Goal: Task Accomplishment & Management: Manage account settings

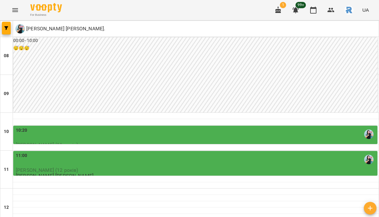
scroll to position [42, 0]
click at [19, 9] on button "Menu" at bounding box center [15, 10] width 15 height 15
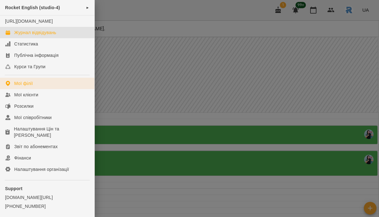
click at [48, 87] on link "Мої філії" at bounding box center [47, 83] width 95 height 11
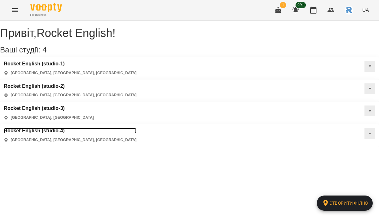
click at [137, 128] on h3 "Rocket English (studio-4)" at bounding box center [70, 131] width 133 height 6
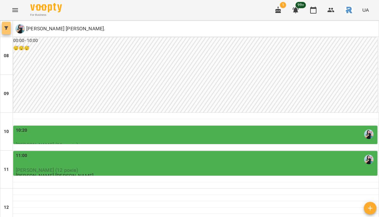
click at [5, 29] on icon "button" at bounding box center [6, 28] width 4 height 4
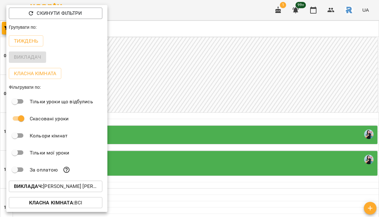
click at [51, 190] on p "Викладач : Челомбітько Варвара Олександр." at bounding box center [55, 187] width 83 height 8
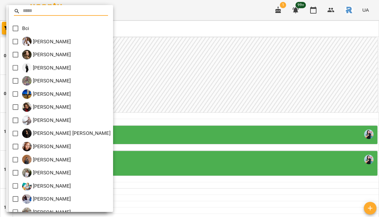
click at [204, 98] on div at bounding box center [189, 108] width 379 height 217
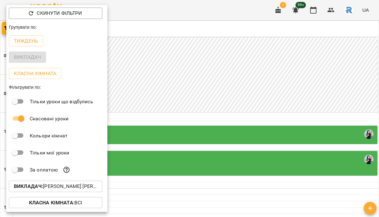
click at [80, 52] on div "Викладач" at bounding box center [56, 57] width 101 height 16
click at [103, 54] on div "Викладач" at bounding box center [56, 57] width 101 height 16
click at [124, 53] on div at bounding box center [189, 108] width 379 height 217
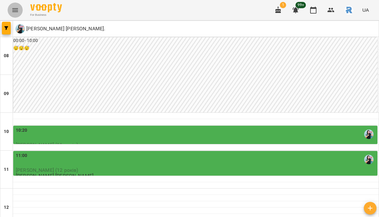
click at [14, 10] on icon "Menu" at bounding box center [15, 10] width 6 height 4
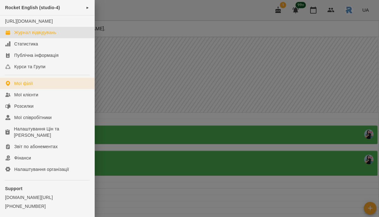
click at [29, 87] on div "Мої філії" at bounding box center [23, 83] width 19 height 6
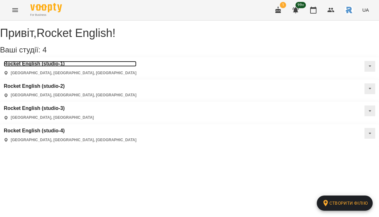
click at [35, 67] on h3 "Rocket English (studio-1)" at bounding box center [70, 64] width 133 height 6
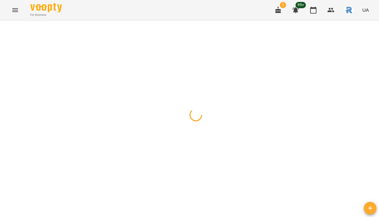
click at [4, 28] on icon "button" at bounding box center [6, 28] width 4 height 4
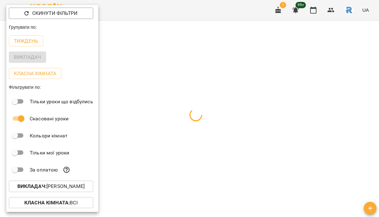
click at [61, 189] on p "Викладач : Черниш Кристина Юріївна" at bounding box center [50, 187] width 67 height 8
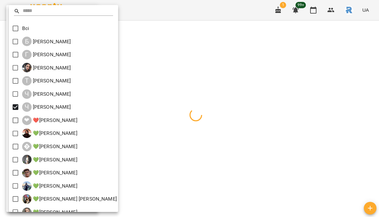
click at [163, 143] on div at bounding box center [189, 108] width 379 height 217
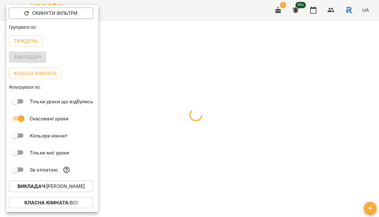
click at [163, 143] on div at bounding box center [189, 108] width 379 height 217
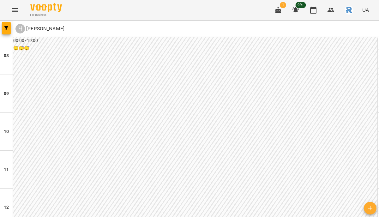
scroll to position [393, 0]
click at [10, 26] on button "button" at bounding box center [6, 28] width 9 height 13
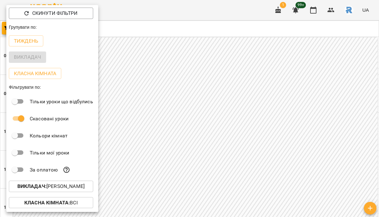
click at [172, 101] on div at bounding box center [189, 108] width 379 height 217
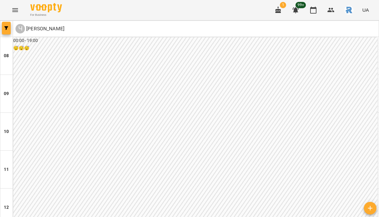
click at [8, 28] on icon "button" at bounding box center [6, 28] width 4 height 4
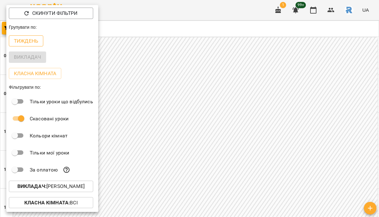
click at [25, 42] on p "Тиждень" at bounding box center [26, 41] width 24 height 8
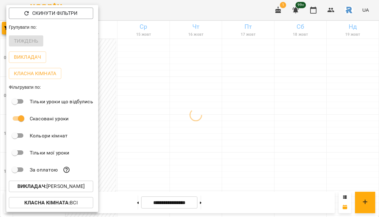
click at [238, 126] on div at bounding box center [189, 108] width 379 height 217
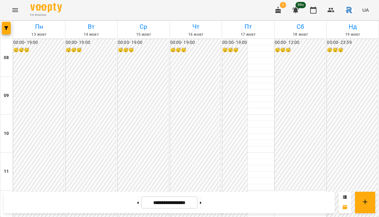
scroll to position [381, 0]
click at [10, 28] on span "button" at bounding box center [6, 28] width 9 height 4
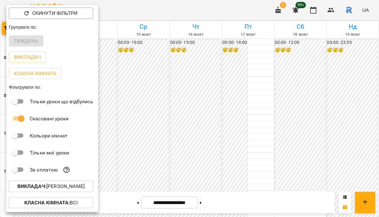
click at [71, 185] on p "Викладач : Чудак Галина Володимирівна" at bounding box center [50, 187] width 67 height 8
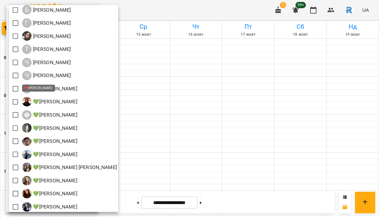
scroll to position [0, 0]
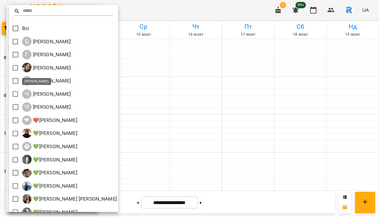
click at [143, 76] on div at bounding box center [189, 108] width 379 height 217
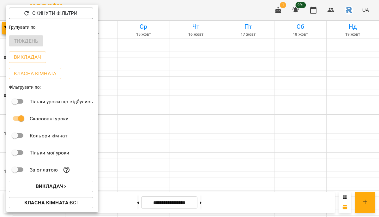
click at [143, 76] on div at bounding box center [189, 108] width 379 height 217
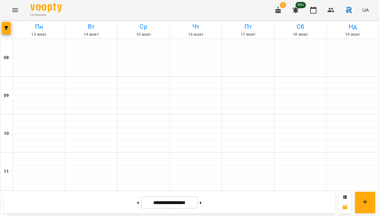
click at [23, 11] on div "For Business 1 99+ UA" at bounding box center [189, 10] width 379 height 20
click at [12, 7] on icon "Menu" at bounding box center [15, 10] width 8 height 8
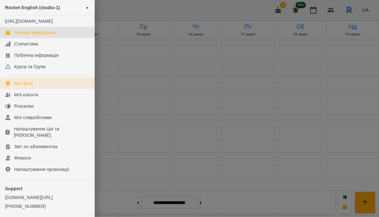
click at [24, 87] on div "Мої філії" at bounding box center [23, 83] width 19 height 6
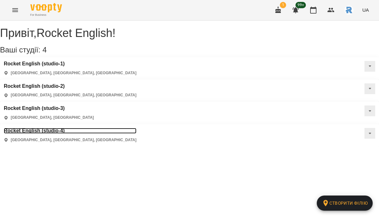
click at [137, 128] on h3 "Rocket English (studio-4)" at bounding box center [70, 131] width 133 height 6
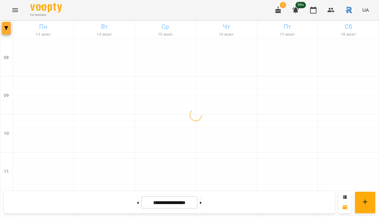
click at [5, 29] on icon "button" at bounding box center [6, 28] width 4 height 4
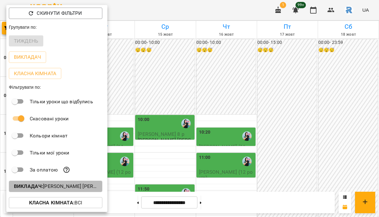
click at [73, 190] on p "Викладач : Челомбітько Варвара Олександр." at bounding box center [55, 187] width 83 height 8
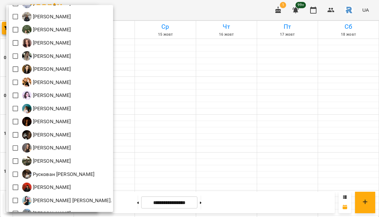
scroll to position [258, 0]
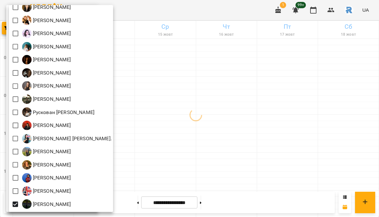
click at [177, 168] on div at bounding box center [189, 108] width 379 height 217
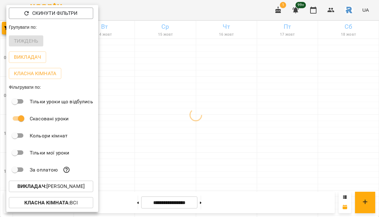
click at [177, 168] on div at bounding box center [189, 108] width 379 height 217
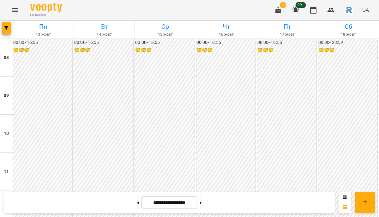
scroll to position [281, 0]
click at [7, 25] on button "button" at bounding box center [6, 28] width 9 height 13
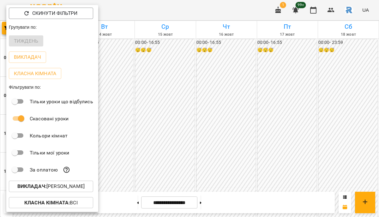
click at [46, 190] on p "Викладач : Шумило Юстина Остапівна" at bounding box center [50, 187] width 67 height 8
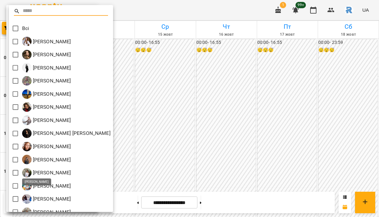
scroll to position [258, 0]
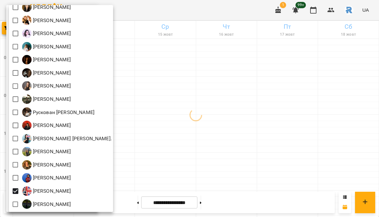
click at [166, 176] on div at bounding box center [189, 108] width 379 height 217
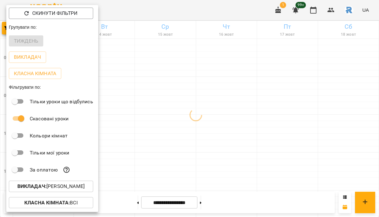
click at [166, 176] on div at bounding box center [189, 108] width 379 height 217
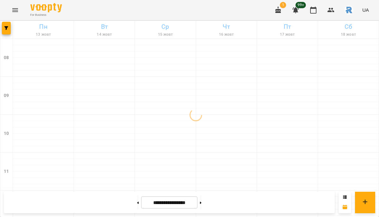
scroll to position [343, 0]
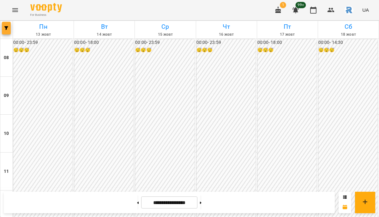
click at [8, 28] on icon "button" at bounding box center [6, 28] width 4 height 4
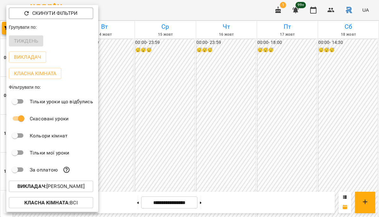
click at [75, 192] on button "Викладач : Шульга Оксана Олександрівна" at bounding box center [51, 186] width 84 height 11
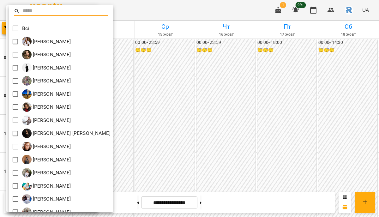
scroll to position [258, 0]
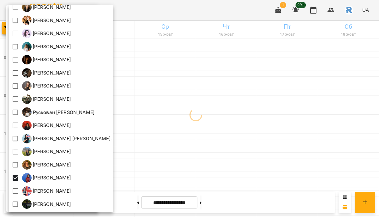
click at [200, 168] on div at bounding box center [189, 108] width 379 height 217
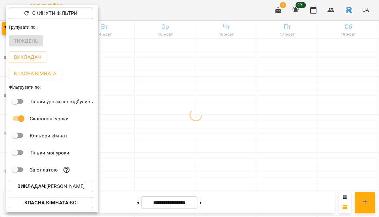
click at [200, 168] on div at bounding box center [189, 108] width 379 height 217
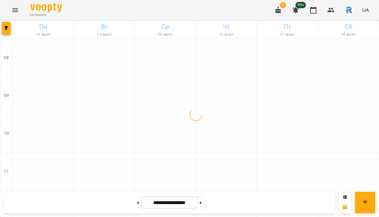
scroll to position [246, 0]
click at [8, 25] on button "button" at bounding box center [6, 28] width 9 height 13
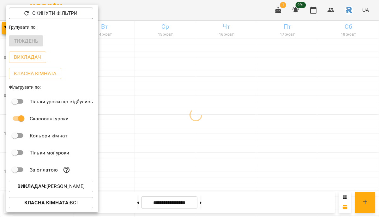
click at [75, 184] on p "Викладач : Шорбан Ангеліна Василівна" at bounding box center [50, 187] width 67 height 8
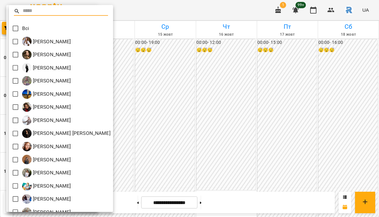
scroll to position [258, 0]
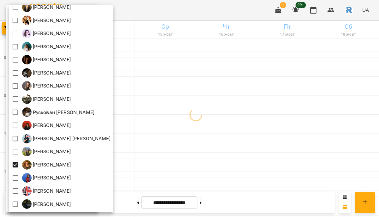
click at [180, 168] on div at bounding box center [189, 108] width 379 height 217
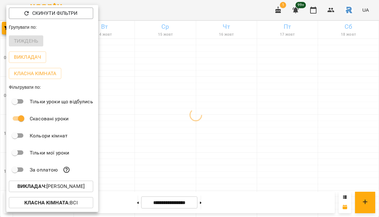
click at [180, 168] on div at bounding box center [189, 108] width 379 height 217
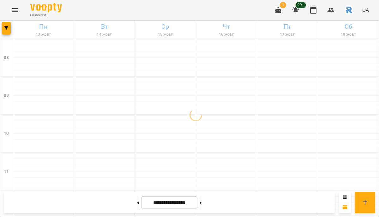
scroll to position [343, 0]
click at [5, 29] on icon "button" at bounding box center [6, 28] width 4 height 4
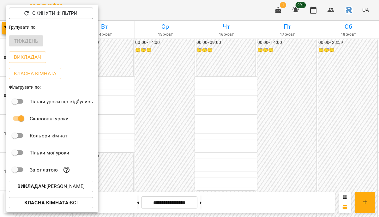
click at [85, 190] on p "Викладач : Швець-Машкара Анастасія Сергіївна" at bounding box center [50, 187] width 67 height 8
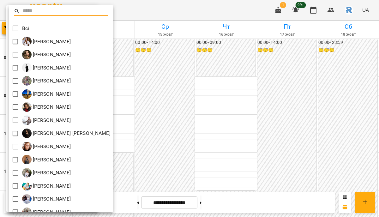
scroll to position [258, 0]
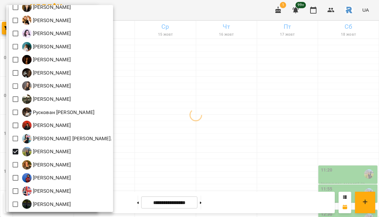
click at [178, 151] on div at bounding box center [189, 108] width 379 height 217
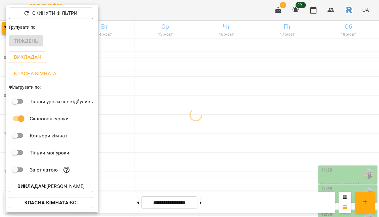
click at [178, 151] on div at bounding box center [189, 108] width 379 height 217
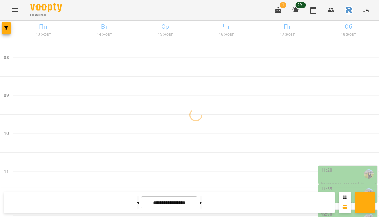
scroll to position [209, 0]
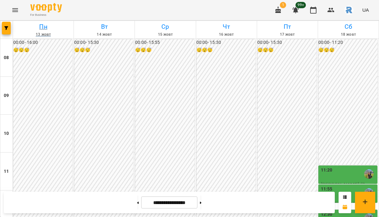
click at [13, 24] on link "Пн 13 жовт" at bounding box center [43, 30] width 61 height 18
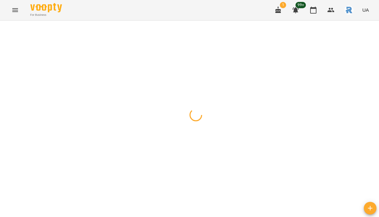
click at [7, 25] on button "button" at bounding box center [6, 28] width 9 height 13
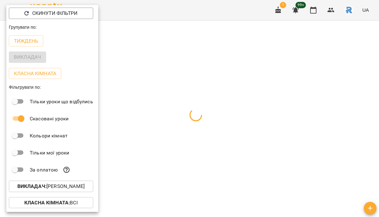
click at [74, 181] on div "Викладач : Шамайло Наталія Миколаївна" at bounding box center [52, 186] width 92 height 16
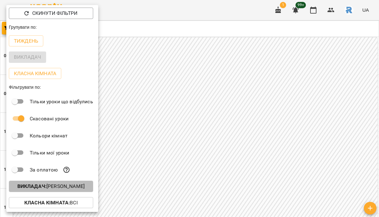
click at [76, 189] on p "Викладач : Шамайло Наталія Миколаївна" at bounding box center [50, 187] width 67 height 8
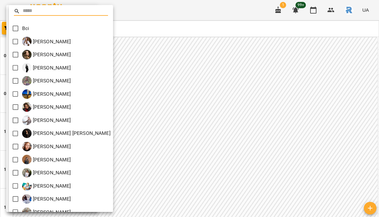
scroll to position [258, 0]
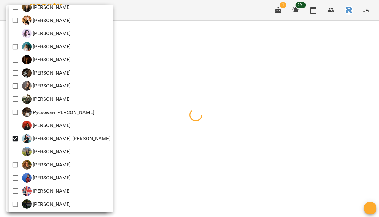
click at [175, 144] on div at bounding box center [189, 108] width 379 height 217
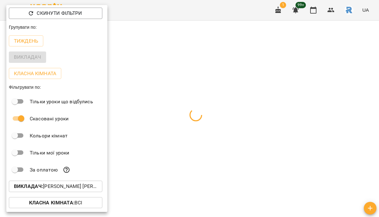
click at [175, 144] on div at bounding box center [189, 108] width 379 height 217
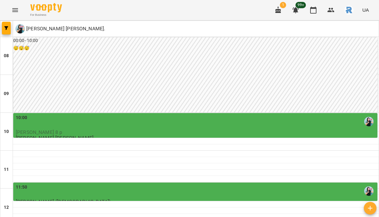
scroll to position [39, 0]
click at [7, 27] on icon "button" at bounding box center [6, 28] width 4 height 4
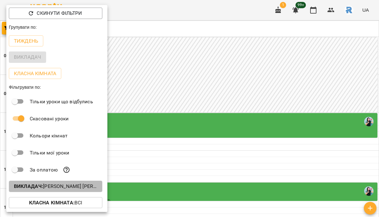
click at [65, 188] on p "Викладач : Челомбітько Варвара Олександр." at bounding box center [55, 187] width 83 height 8
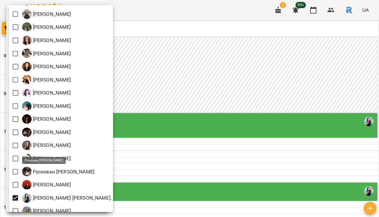
scroll to position [197, 0]
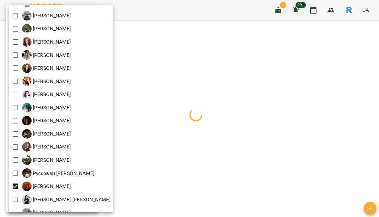
click at [149, 173] on div at bounding box center [189, 108] width 379 height 217
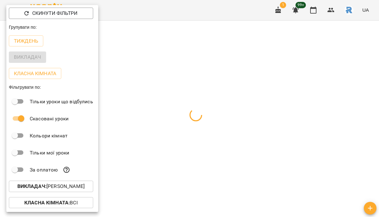
click at [149, 173] on div at bounding box center [189, 108] width 379 height 217
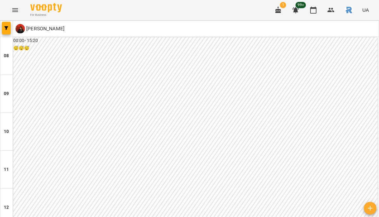
scroll to position [223, 0]
click at [9, 29] on span "button" at bounding box center [6, 28] width 9 height 4
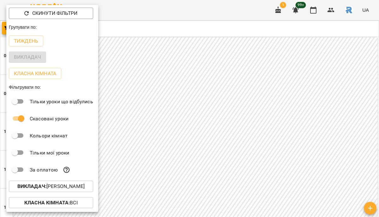
click at [59, 189] on p "Викладач : Сосніцька Вероніка Павлівна" at bounding box center [50, 187] width 67 height 8
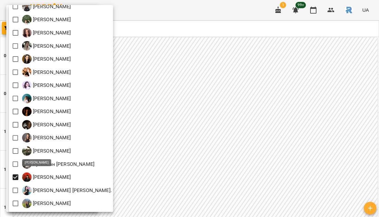
scroll to position [208, 0]
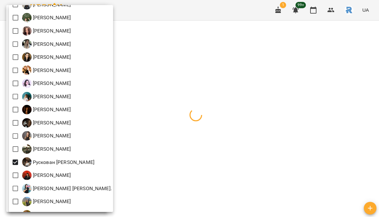
click at [195, 150] on div at bounding box center [189, 108] width 379 height 217
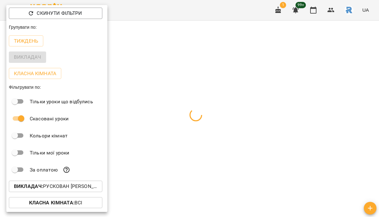
click at [195, 150] on div at bounding box center [189, 108] width 379 height 217
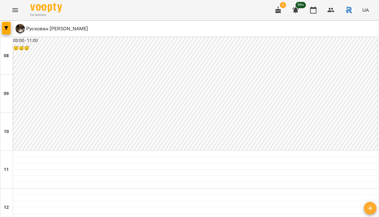
scroll to position [166, 0]
click at [7, 28] on icon "button" at bounding box center [6, 28] width 4 height 4
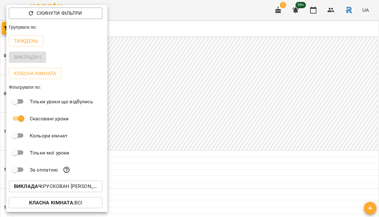
click at [77, 197] on div "Класна кімната : Всі" at bounding box center [56, 203] width 101 height 16
click at [75, 188] on p "Викладач : Рускован Біанка Миколаївна" at bounding box center [55, 187] width 83 height 8
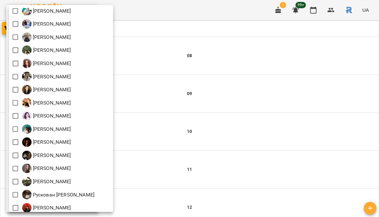
scroll to position [175, 0]
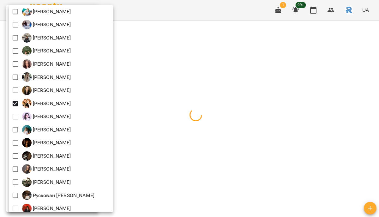
click at [179, 121] on div at bounding box center [189, 108] width 379 height 217
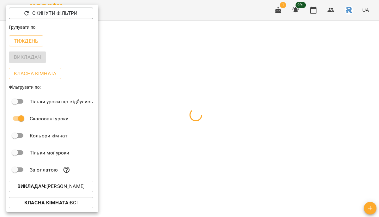
click at [179, 121] on div at bounding box center [189, 108] width 379 height 217
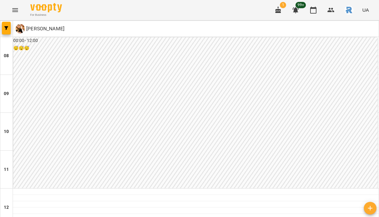
scroll to position [237, 0]
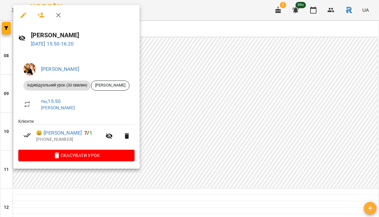
click at [164, 126] on div at bounding box center [189, 108] width 379 height 217
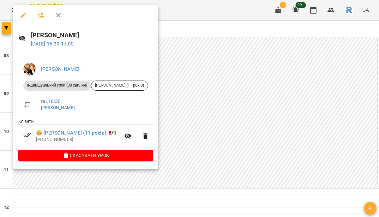
click at [180, 131] on div at bounding box center [189, 108] width 379 height 217
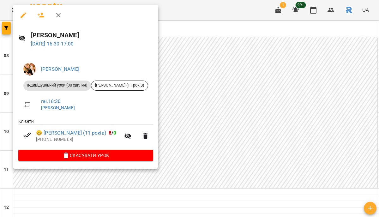
click at [83, 158] on span "Скасувати Урок" at bounding box center [85, 156] width 125 height 8
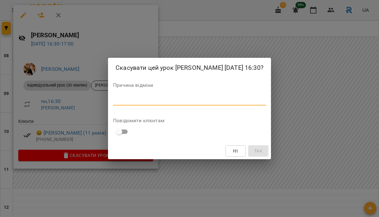
click at [113, 103] on textarea at bounding box center [189, 100] width 153 height 6
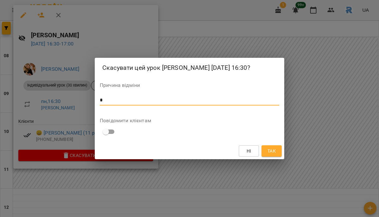
type textarea "*"
click at [270, 155] on span "Так" at bounding box center [272, 151] width 8 height 8
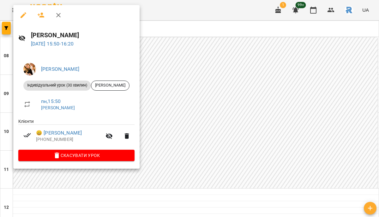
click at [124, 158] on span "Скасувати Урок" at bounding box center [76, 156] width 106 height 8
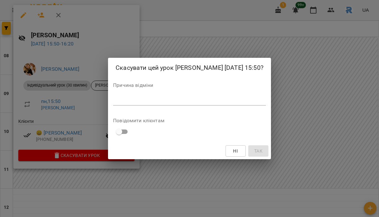
click at [145, 103] on textarea at bounding box center [189, 100] width 153 height 6
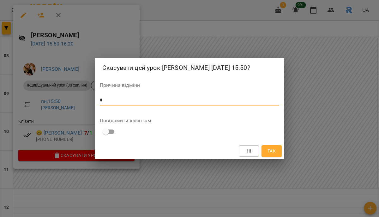
type textarea "*"
click at [276, 155] on span "Так" at bounding box center [272, 151] width 8 height 8
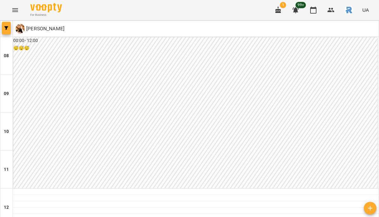
click at [6, 26] on icon "button" at bounding box center [6, 28] width 4 height 4
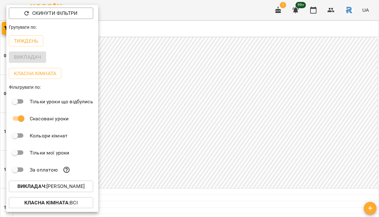
click at [79, 194] on div "Викладач : Книжник Ілля Віталійович" at bounding box center [52, 186] width 92 height 16
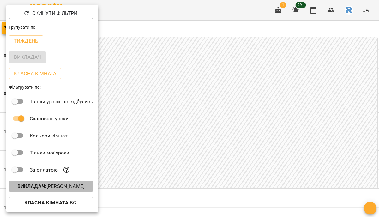
click at [78, 192] on button "Викладач : Книжник Ілля Віталійович" at bounding box center [51, 186] width 84 height 11
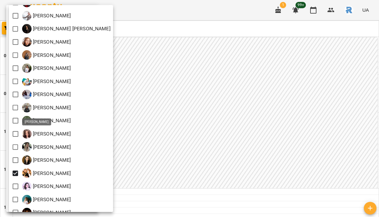
scroll to position [104, 0]
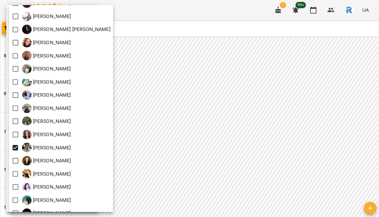
click at [170, 140] on div at bounding box center [189, 108] width 379 height 217
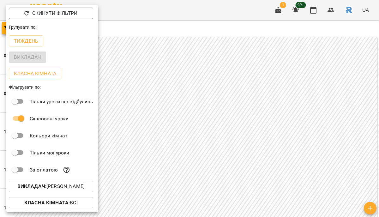
click at [172, 157] on div at bounding box center [189, 108] width 379 height 217
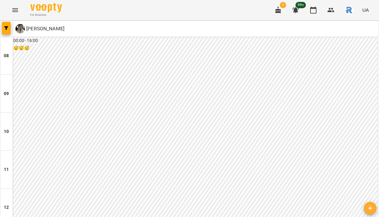
scroll to position [273, 0]
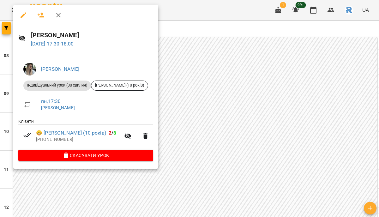
click at [200, 129] on div at bounding box center [189, 108] width 379 height 217
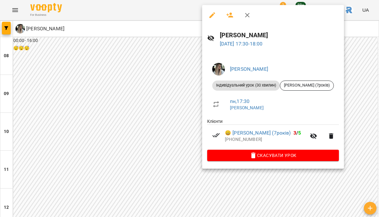
click at [183, 129] on div at bounding box center [189, 108] width 379 height 217
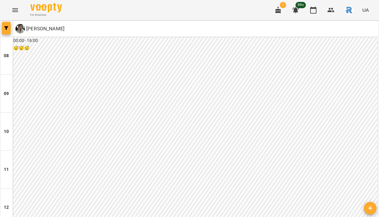
click at [7, 30] on button "button" at bounding box center [6, 28] width 9 height 13
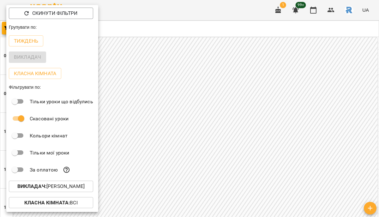
click at [78, 184] on button "Викладач : Кареліна Марія Валеріївна" at bounding box center [51, 186] width 84 height 11
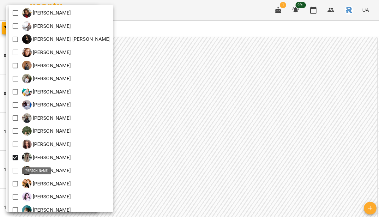
scroll to position [101, 0]
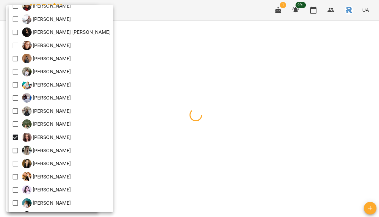
click at [184, 154] on div at bounding box center [189, 108] width 379 height 217
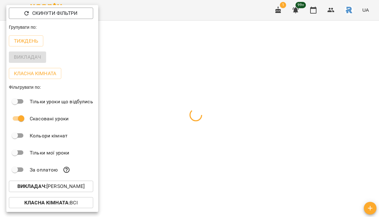
click at [184, 154] on div at bounding box center [189, 108] width 379 height 217
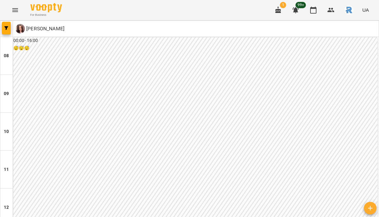
scroll to position [253, 0]
click at [8, 25] on button "button" at bounding box center [6, 28] width 9 height 13
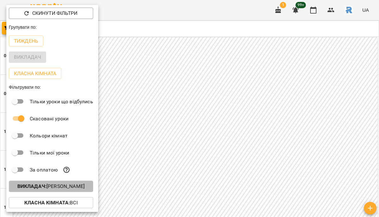
click at [76, 186] on p "Викладач : Калашник Анастасія Володимирівна" at bounding box center [50, 187] width 67 height 8
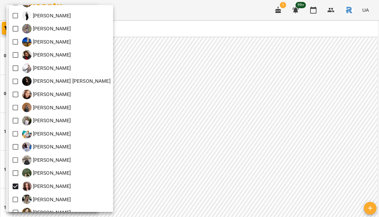
scroll to position [52, 0]
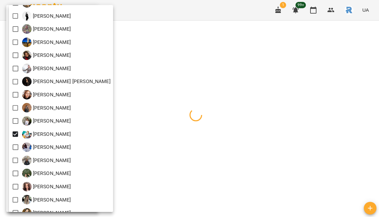
click at [190, 145] on div at bounding box center [189, 108] width 379 height 217
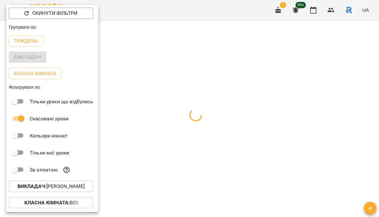
click at [190, 145] on div at bounding box center [189, 108] width 379 height 217
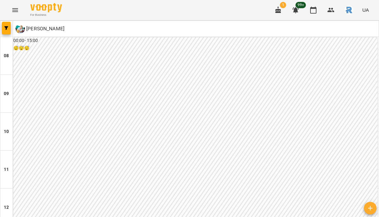
scroll to position [264, 0]
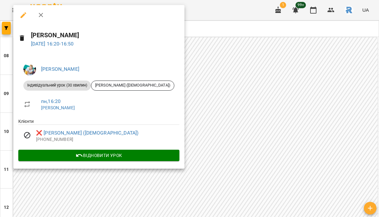
click at [171, 102] on div at bounding box center [189, 108] width 379 height 217
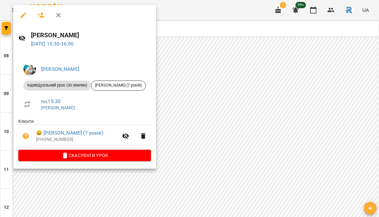
click at [207, 85] on div at bounding box center [189, 108] width 379 height 217
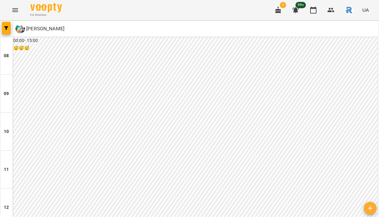
scroll to position [355, 0]
type input "**********"
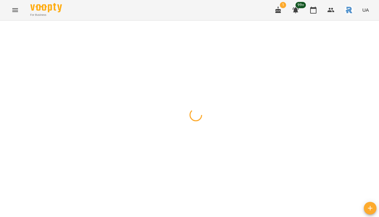
click at [4, 26] on button "button" at bounding box center [6, 28] width 9 height 13
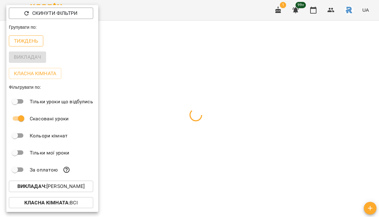
click at [31, 41] on p "Тиждень" at bounding box center [26, 41] width 24 height 8
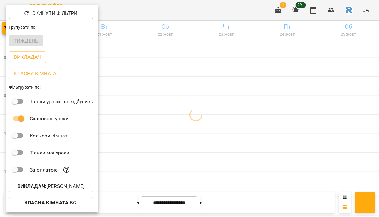
click at [203, 74] on div at bounding box center [189, 108] width 379 height 217
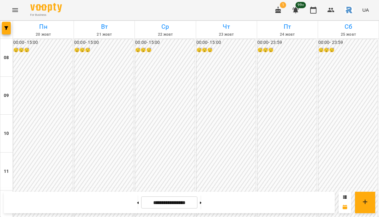
scroll to position [245, 0]
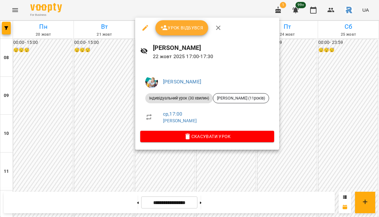
click at [89, 121] on div at bounding box center [189, 108] width 379 height 217
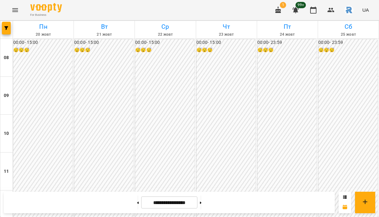
scroll to position [266, 0]
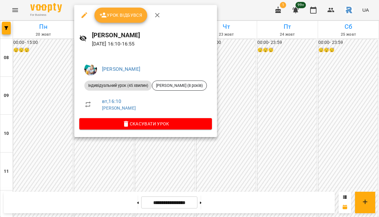
click at [264, 74] on div at bounding box center [189, 108] width 379 height 217
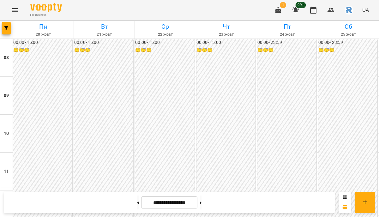
scroll to position [320, 0]
click at [137, 206] on button at bounding box center [138, 203] width 2 height 14
type input "**********"
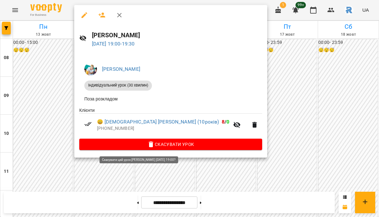
click at [144, 147] on span "Скасувати Урок" at bounding box center [170, 145] width 173 height 8
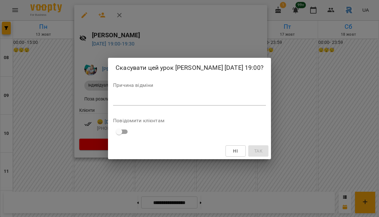
click at [131, 103] on textarea at bounding box center [189, 100] width 153 height 6
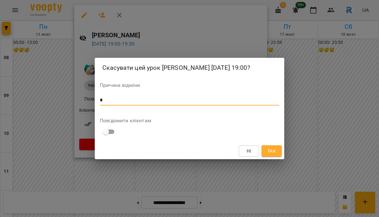
type textarea "*"
click at [266, 153] on button "Так" at bounding box center [272, 150] width 20 height 11
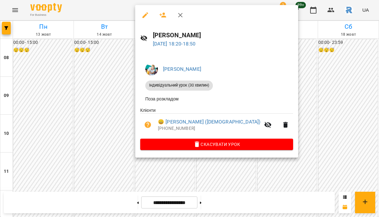
click at [197, 142] on button "Скасувати Урок" at bounding box center [216, 144] width 153 height 11
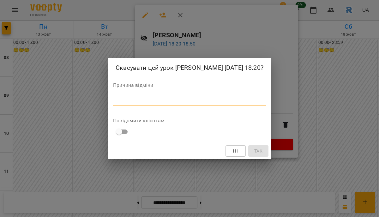
click at [176, 103] on textarea at bounding box center [189, 100] width 153 height 6
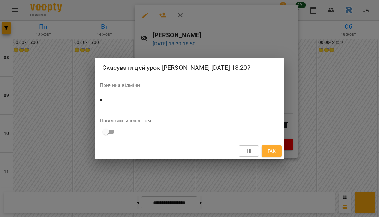
type textarea "*"
click at [272, 154] on span "Так" at bounding box center [272, 151] width 8 height 8
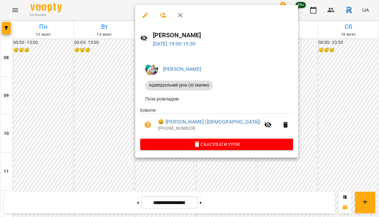
click at [202, 143] on span "Скасувати Урок" at bounding box center [216, 145] width 143 height 8
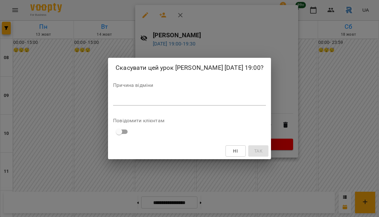
click at [192, 106] on div "*" at bounding box center [189, 101] width 153 height 10
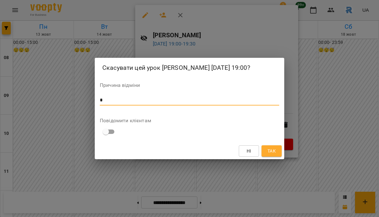
type textarea "*"
click at [275, 155] on span "Так" at bounding box center [272, 151] width 8 height 8
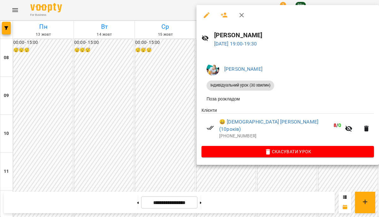
click at [264, 146] on button "Скасувати Урок" at bounding box center [288, 151] width 173 height 11
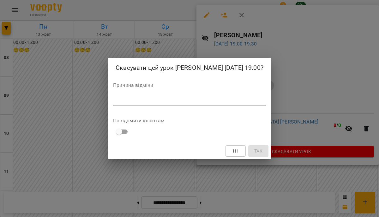
click at [234, 108] on div "Причина відміни *" at bounding box center [189, 95] width 153 height 25
click at [231, 103] on textarea at bounding box center [189, 100] width 153 height 6
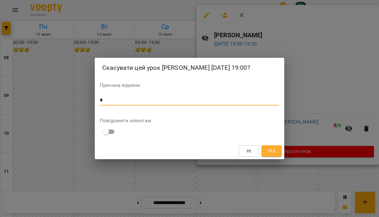
type textarea "*"
click at [274, 155] on span "Так" at bounding box center [272, 151] width 8 height 8
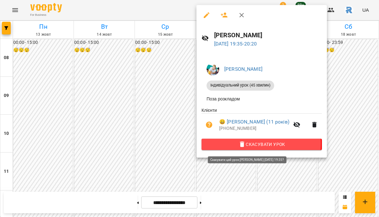
click at [236, 145] on span "Скасувати Урок" at bounding box center [262, 145] width 110 height 8
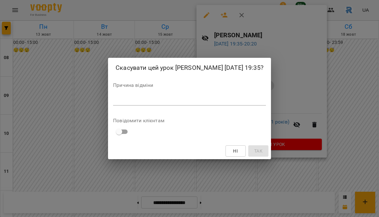
click at [219, 106] on div "*" at bounding box center [189, 101] width 153 height 10
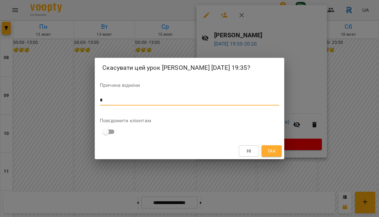
type textarea "*"
click at [279, 157] on button "Так" at bounding box center [272, 150] width 20 height 11
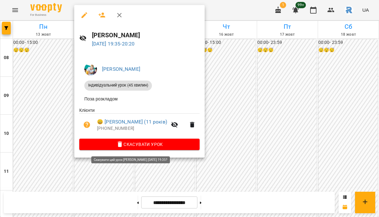
click at [153, 146] on span "Скасувати Урок" at bounding box center [139, 145] width 110 height 8
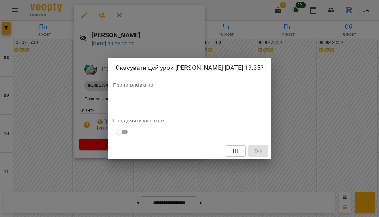
click at [147, 106] on div "*" at bounding box center [189, 101] width 153 height 10
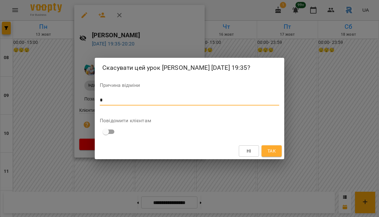
type textarea "*"
click at [276, 154] on span "Так" at bounding box center [272, 151] width 8 height 8
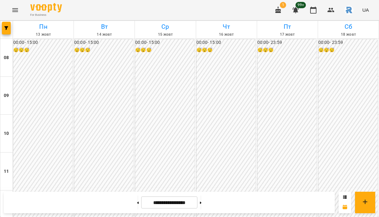
scroll to position [250, 0]
click at [9, 29] on span "button" at bounding box center [6, 28] width 9 height 4
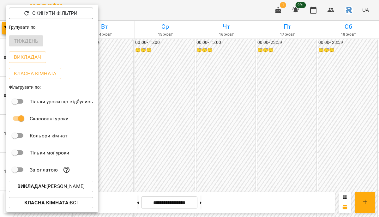
click at [76, 185] on p "Викладач : [PERSON_NAME]" at bounding box center [50, 187] width 67 height 8
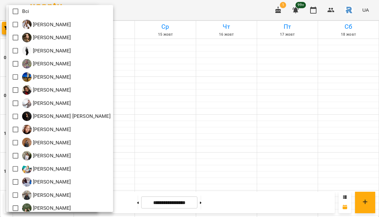
scroll to position [15, 0]
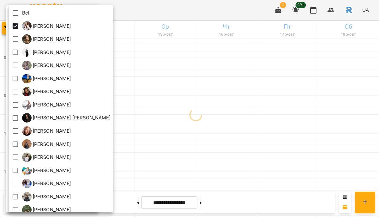
click at [177, 80] on div at bounding box center [189, 108] width 379 height 217
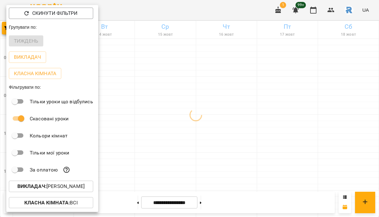
click at [177, 80] on div at bounding box center [189, 108] width 379 height 217
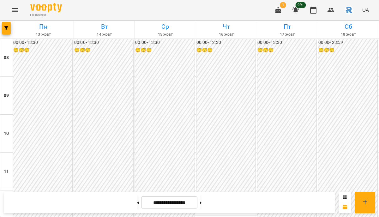
scroll to position [191, 0]
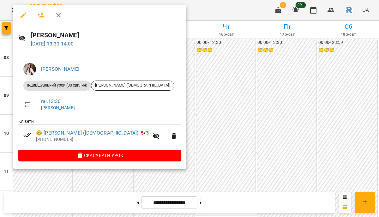
click at [193, 91] on div at bounding box center [189, 108] width 379 height 217
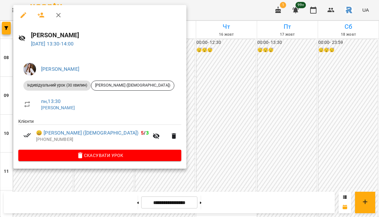
click at [155, 77] on div at bounding box center [189, 108] width 379 height 217
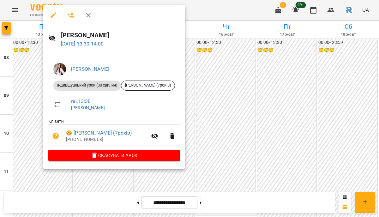
click at [14, 63] on div at bounding box center [189, 108] width 379 height 217
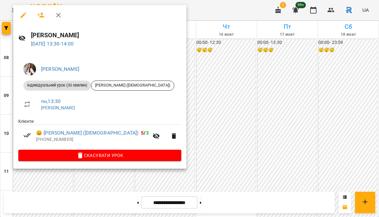
click at [196, 93] on div at bounding box center [189, 108] width 379 height 217
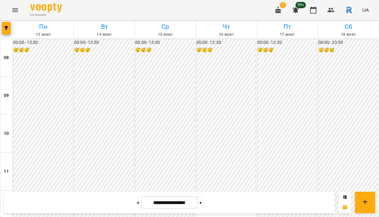
scroll to position [152, 0]
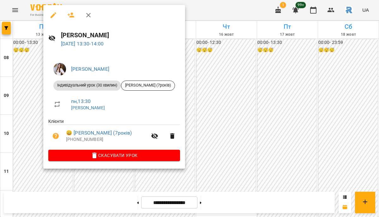
click at [219, 74] on div at bounding box center [189, 108] width 379 height 217
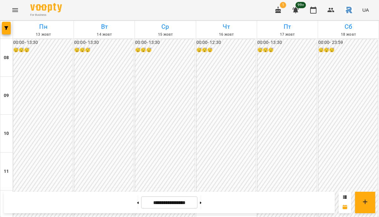
scroll to position [170, 0]
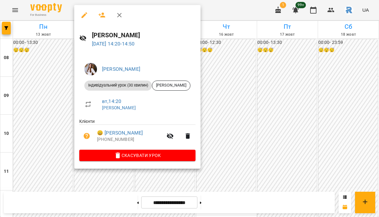
click at [213, 85] on div at bounding box center [189, 108] width 379 height 217
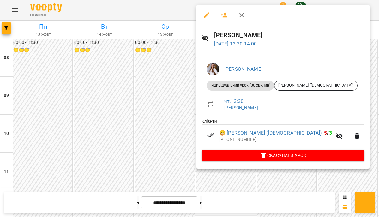
click at [149, 92] on div at bounding box center [189, 108] width 379 height 217
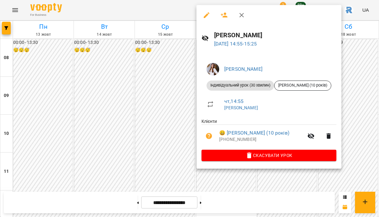
click at [134, 97] on div at bounding box center [189, 108] width 379 height 217
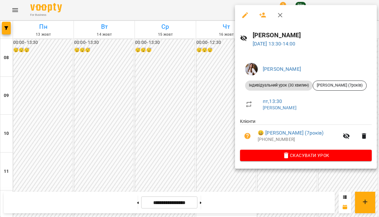
click at [208, 81] on div at bounding box center [189, 108] width 379 height 217
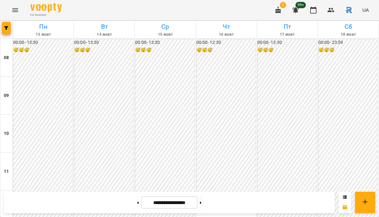
scroll to position [185, 0]
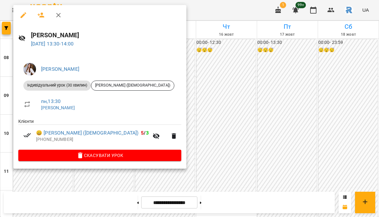
click at [25, 17] on icon "button" at bounding box center [24, 15] width 8 height 8
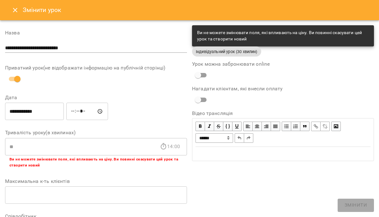
click at [75, 111] on input "*****" at bounding box center [87, 112] width 42 height 18
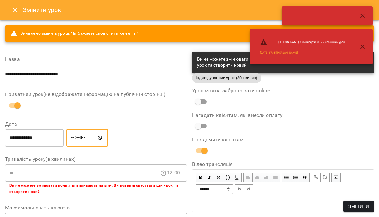
type input "*****"
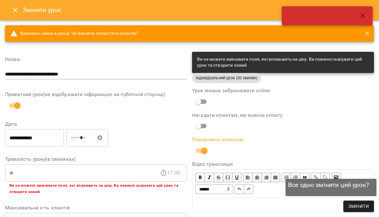
click at [349, 206] on span "Змінити" at bounding box center [359, 207] width 21 height 8
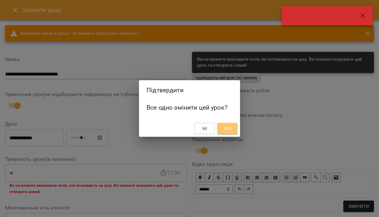
click at [231, 124] on button "Так" at bounding box center [228, 128] width 20 height 11
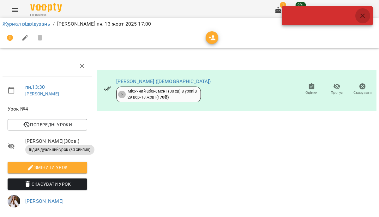
click at [367, 16] on button "button" at bounding box center [362, 15] width 15 height 15
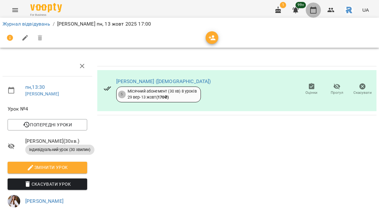
click at [316, 9] on icon "button" at bounding box center [314, 10] width 8 height 8
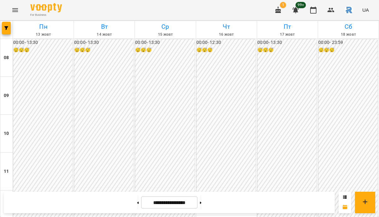
scroll to position [221, 0]
click at [17, 10] on icon "Menu" at bounding box center [15, 10] width 6 height 4
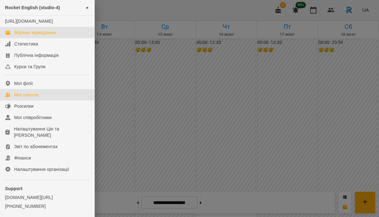
click at [38, 98] on div "Мої клієнти" at bounding box center [26, 95] width 24 height 6
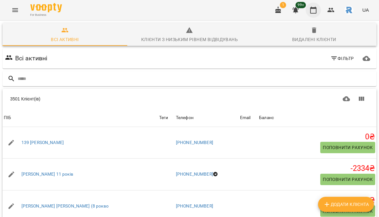
click at [316, 10] on icon "button" at bounding box center [314, 10] width 8 height 8
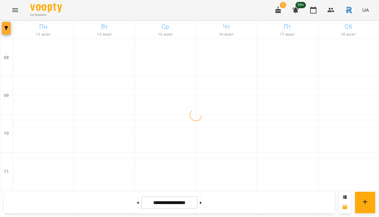
click at [4, 31] on button "button" at bounding box center [6, 28] width 9 height 13
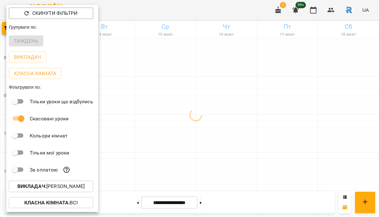
click at [53, 188] on p "Викладач : [PERSON_NAME]" at bounding box center [50, 187] width 67 height 8
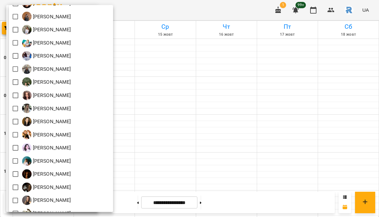
scroll to position [133, 0]
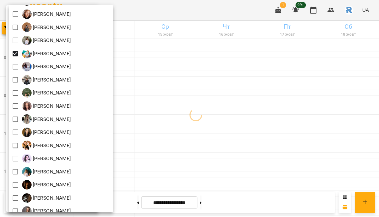
click at [242, 123] on div at bounding box center [189, 108] width 379 height 217
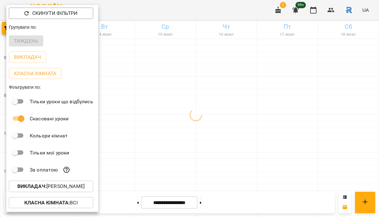
click at [242, 123] on div at bounding box center [189, 108] width 379 height 217
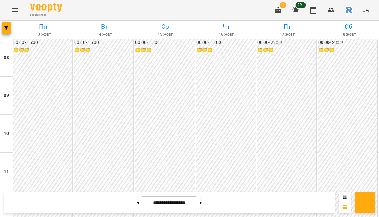
scroll to position [235, 0]
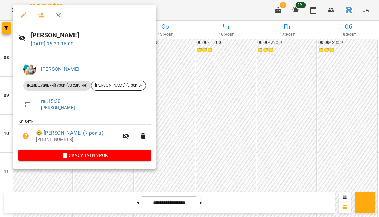
click at [232, 109] on div at bounding box center [189, 108] width 379 height 217
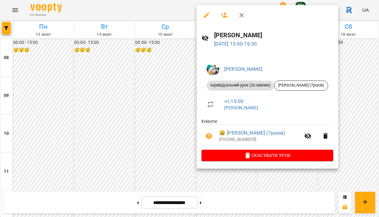
click at [164, 84] on div at bounding box center [189, 108] width 379 height 217
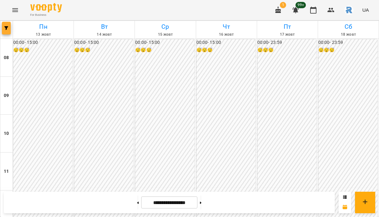
scroll to position [230, 0]
click at [2, 30] on span "button" at bounding box center [6, 28] width 9 height 4
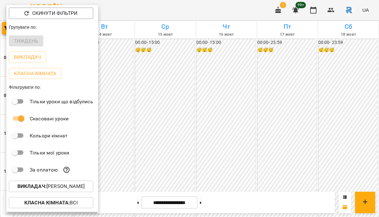
click at [76, 185] on p "Викладач : [PERSON_NAME]" at bounding box center [50, 187] width 67 height 8
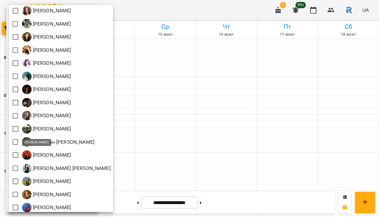
scroll to position [0, 0]
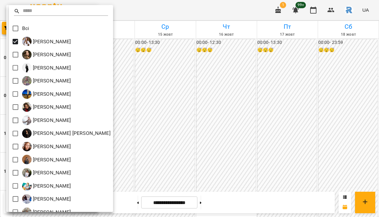
click at [127, 69] on div at bounding box center [189, 108] width 379 height 217
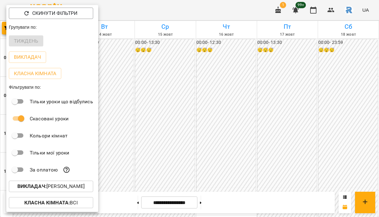
click at [127, 69] on div at bounding box center [189, 108] width 379 height 217
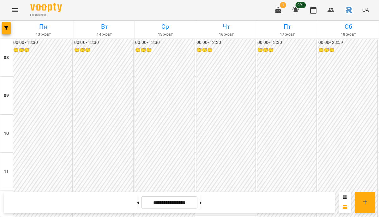
scroll to position [195, 0]
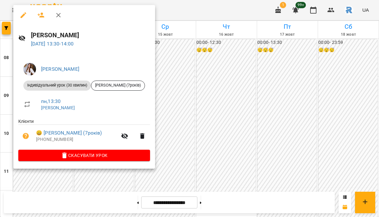
click at [23, 15] on icon "button" at bounding box center [24, 15] width 6 height 6
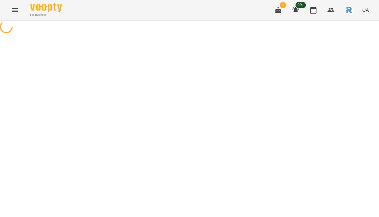
select select "**********"
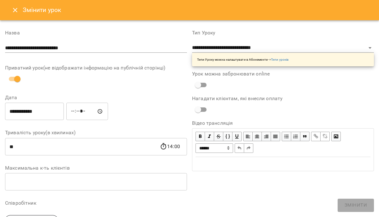
click at [43, 107] on input "**********" at bounding box center [34, 112] width 59 height 18
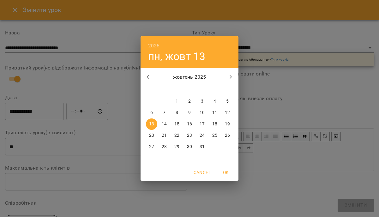
click at [178, 123] on p "15" at bounding box center [177, 124] width 5 height 6
type input "**********"
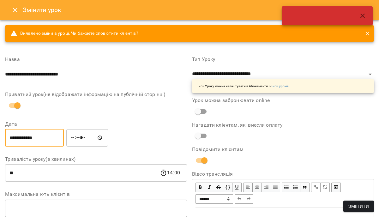
click at [75, 139] on input "*****" at bounding box center [87, 138] width 42 height 18
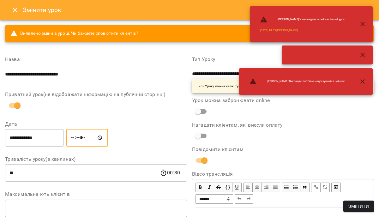
click at [75, 139] on input "*****" at bounding box center [87, 138] width 42 height 18
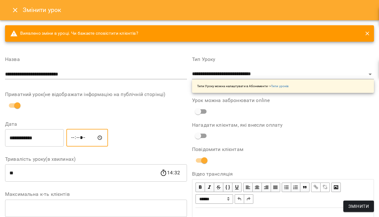
type input "*****"
click at [360, 205] on span "Змінити" at bounding box center [359, 207] width 21 height 8
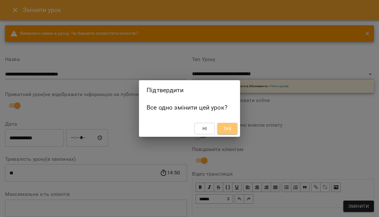
click at [235, 125] on button "Так" at bounding box center [228, 128] width 20 height 11
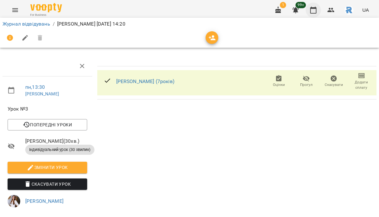
click at [313, 13] on icon "button" at bounding box center [314, 10] width 6 height 7
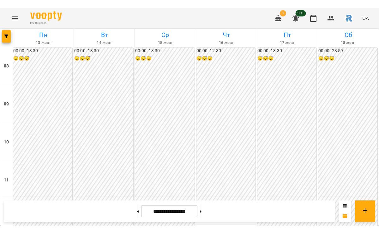
scroll to position [164, 0]
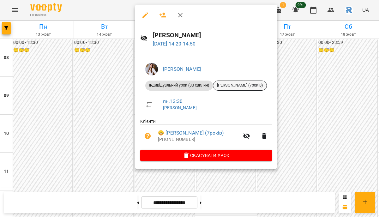
click at [228, 82] on div "[PERSON_NAME] (7років)" at bounding box center [240, 86] width 54 height 10
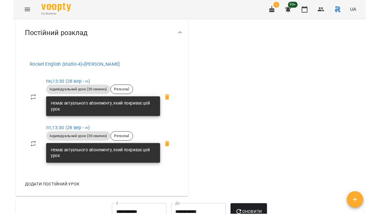
scroll to position [258, 0]
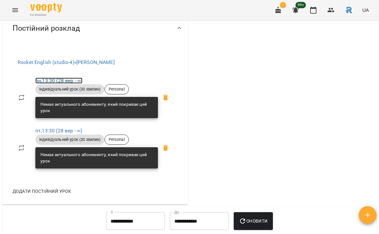
click at [69, 83] on link "пн , 13:30 ([DATE] - ∞)" at bounding box center [58, 80] width 47 height 6
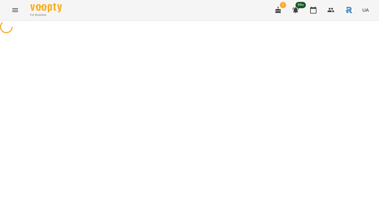
select select "*"
select select "**********"
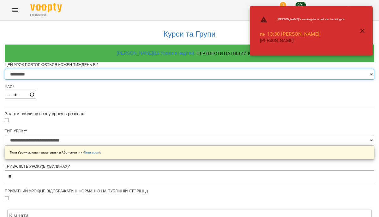
click at [133, 80] on select "********* ******** ****** ****** ******** ******" at bounding box center [190, 74] width 370 height 11
select select "*"
click at [114, 80] on select "********* ******** ****** ****** ******** ******" at bounding box center [190, 74] width 370 height 11
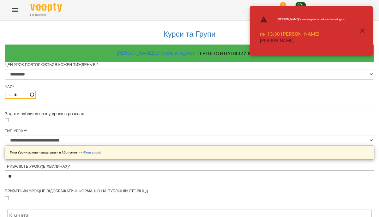
click at [36, 99] on input "*****" at bounding box center [20, 95] width 31 height 8
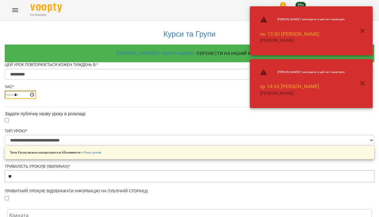
type input "*****"
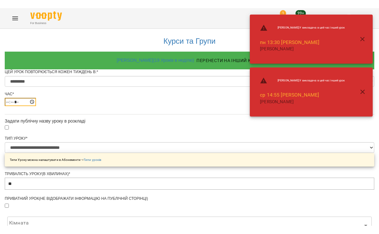
scroll to position [294, 0]
